Goal: Communication & Community: Participate in discussion

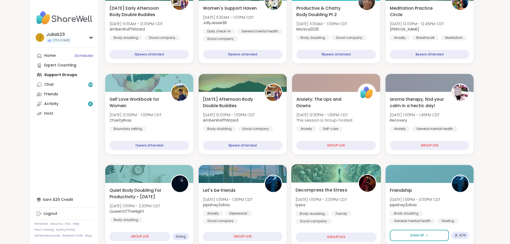
scroll to position [214, 0]
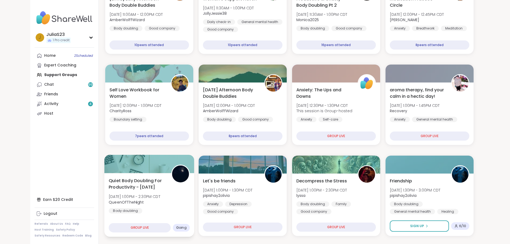
click at [145, 213] on div "Quiet Body Doubling For Productivity - [DATE] [DATE] 1:00PM - 2:30PM CDT QueenO…" at bounding box center [149, 195] width 81 height 36
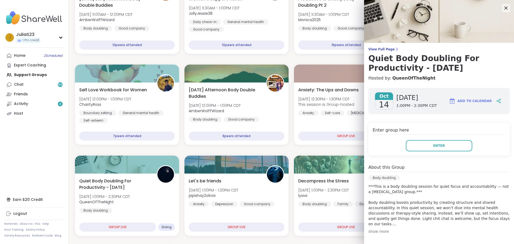
click at [433, 152] on div "Enter group here Enter" at bounding box center [439, 139] width 141 height 33
click at [433, 149] on button "Enter" at bounding box center [439, 145] width 66 height 11
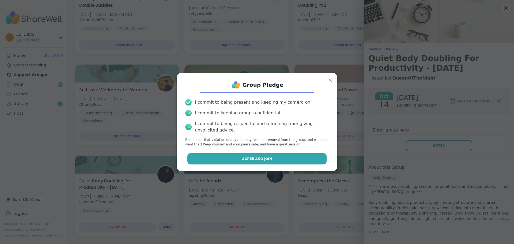
click at [262, 157] on span "Agree and Join" at bounding box center [257, 158] width 30 height 5
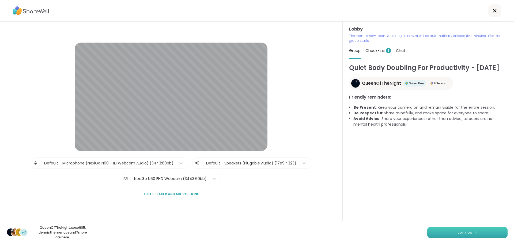
click at [446, 235] on button "Join now" at bounding box center [467, 232] width 80 height 11
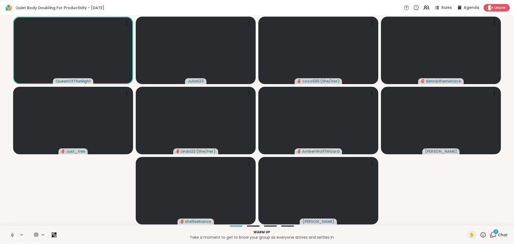
click at [14, 235] on icon at bounding box center [12, 234] width 5 height 5
